Goal: Check status: Check status

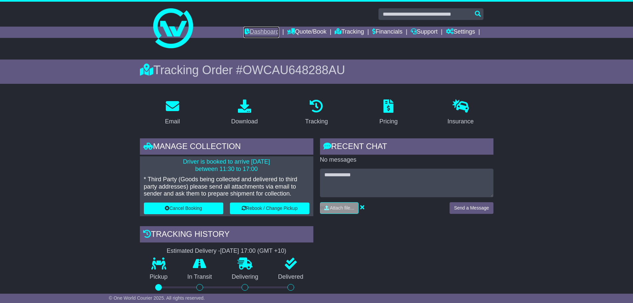
click at [258, 32] on link "Dashboard" at bounding box center [262, 32] width 36 height 11
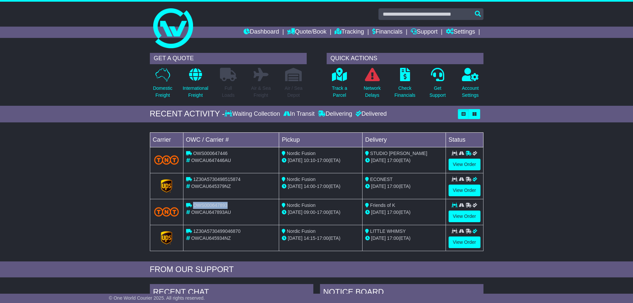
drag, startPoint x: 240, startPoint y: 204, endPoint x: 193, endPoint y: 203, distance: 46.9
click at [193, 203] on div "OWS000647893" at bounding box center [231, 205] width 90 height 7
copy span "OWS000647893"
drag, startPoint x: 234, startPoint y: 154, endPoint x: 195, endPoint y: 154, distance: 38.5
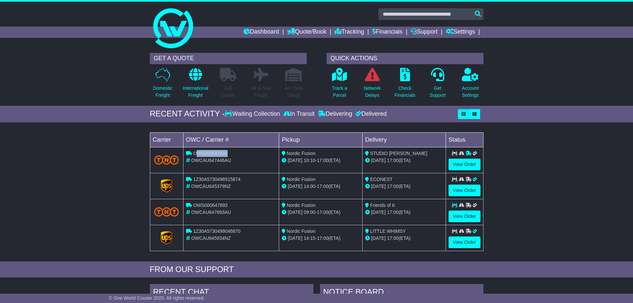
click at [195, 154] on div "OWS000647446" at bounding box center [231, 153] width 90 height 7
click at [464, 166] on link "View Order" at bounding box center [465, 164] width 32 height 12
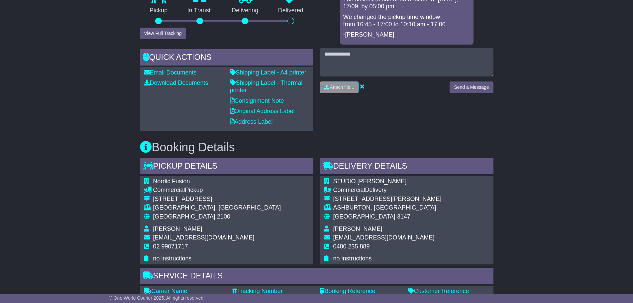
scroll to position [399, 0]
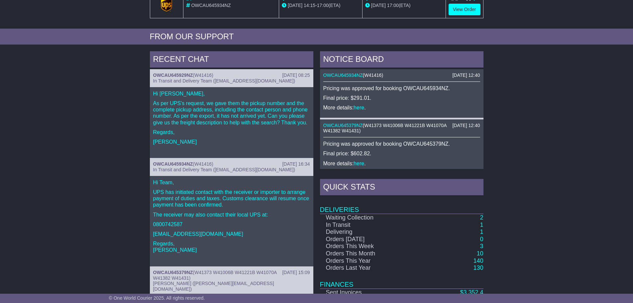
scroll to position [278, 0]
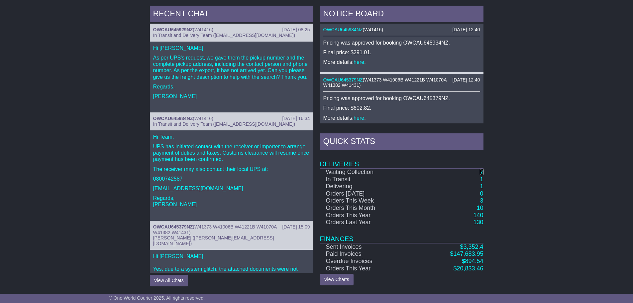
click at [481, 171] on link "2" at bounding box center [481, 171] width 3 height 7
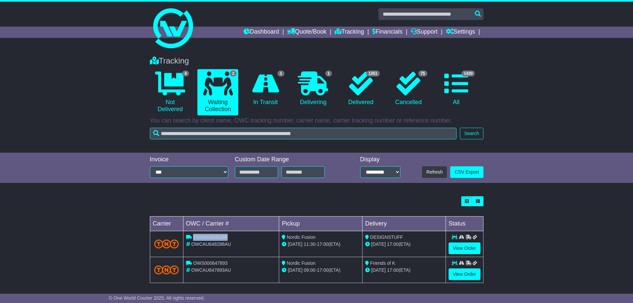
drag, startPoint x: 238, startPoint y: 235, endPoint x: 193, endPoint y: 239, distance: 45.1
click at [193, 239] on div "OWS000648288" at bounding box center [231, 237] width 90 height 7
copy span "OWS000648288"
